Goal: Task Accomplishment & Management: Manage account settings

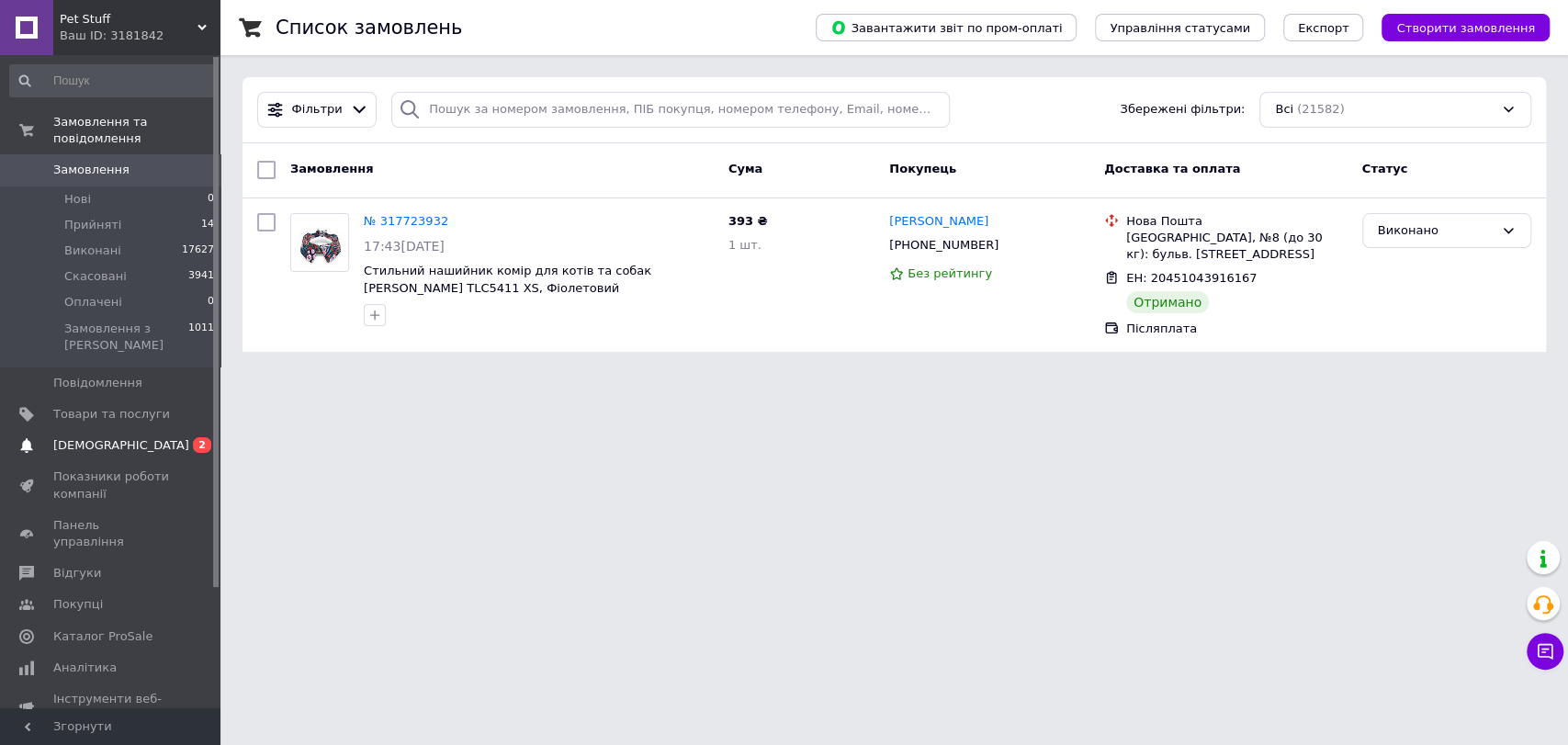
click at [57, 438] on span "[DEMOGRAPHIC_DATA]" at bounding box center [121, 445] width 136 height 16
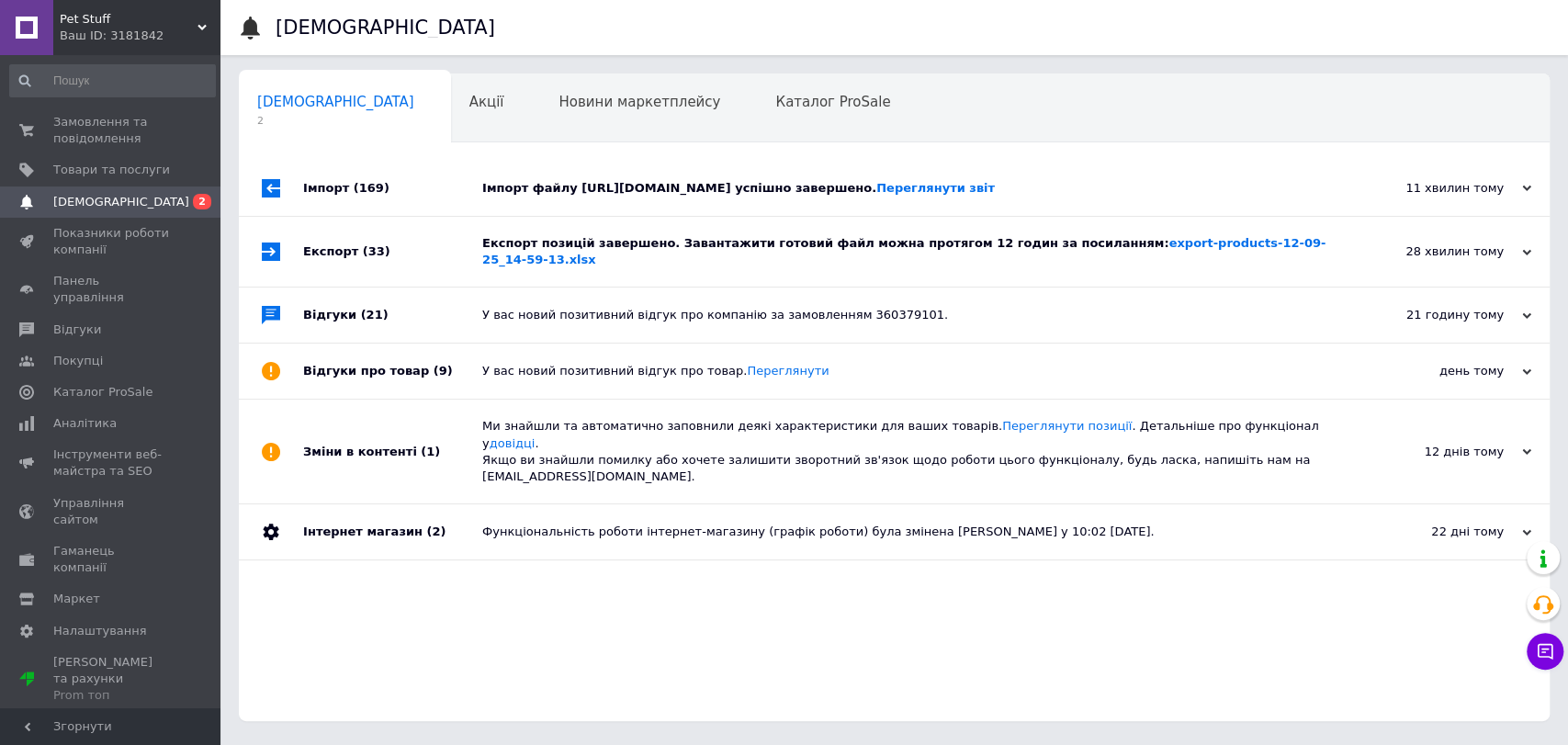
click at [424, 270] on div "Експорт (33)" at bounding box center [392, 251] width 179 height 70
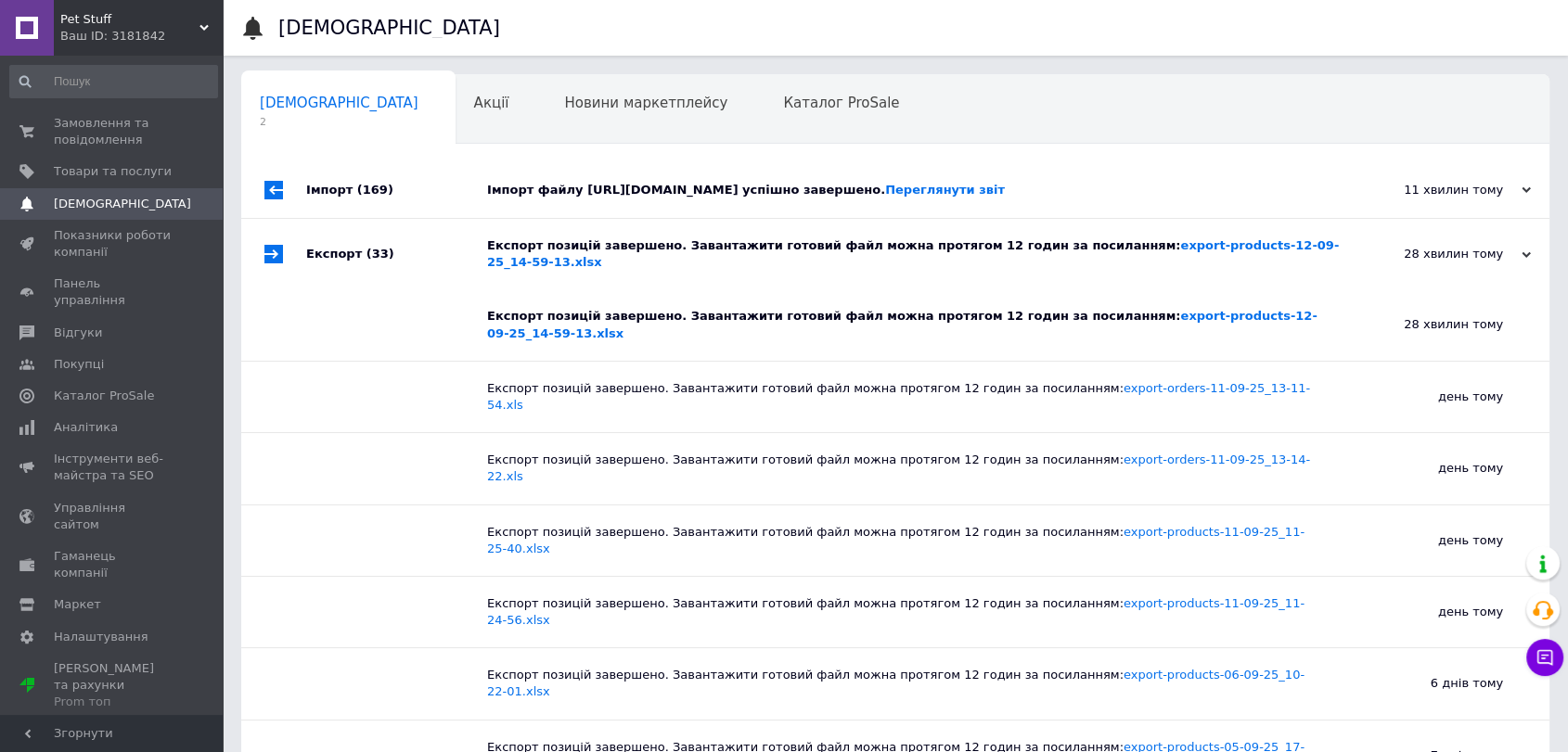
click at [442, 211] on div "Імпорт (169)" at bounding box center [396, 189] width 181 height 56
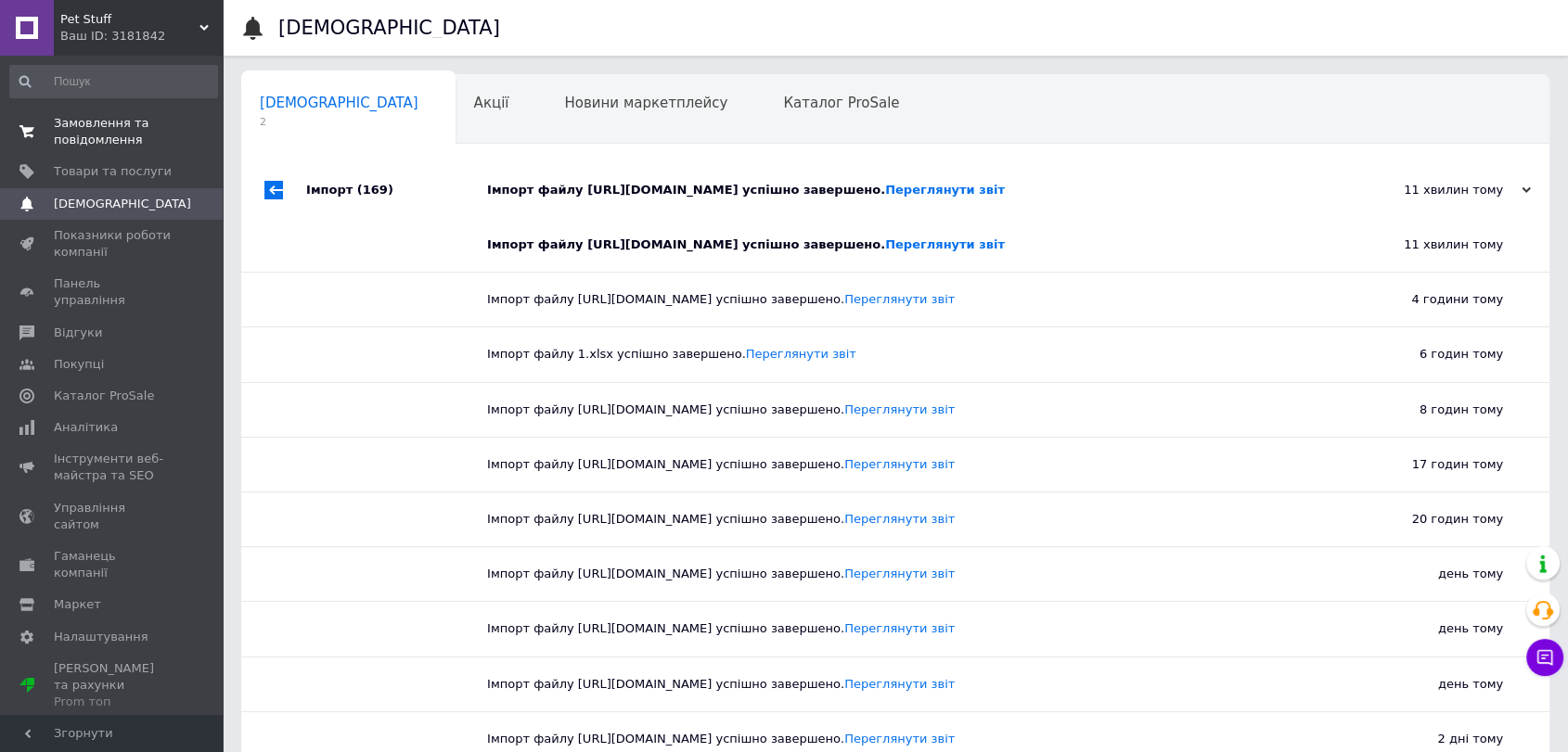
click at [124, 143] on span "Замовлення та повідомлення" at bounding box center [112, 132] width 118 height 33
